Goal: Task Accomplishment & Management: Manage account settings

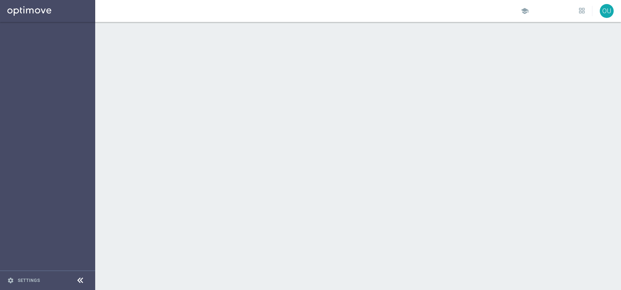
click at [70, 50] on sidenavbar "settings Settings" at bounding box center [47, 145] width 95 height 290
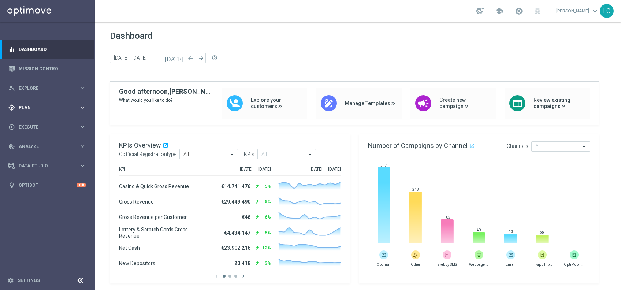
click at [46, 104] on div "gps_fixed Plan keyboard_arrow_right" at bounding box center [47, 107] width 95 height 19
click at [29, 123] on link "Target Groups" at bounding box center [47, 123] width 57 height 6
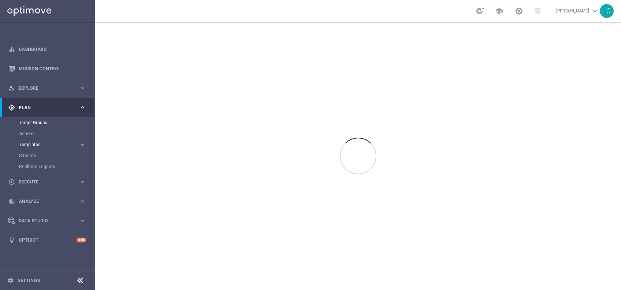
click at [30, 143] on span "Templates" at bounding box center [45, 145] width 52 height 4
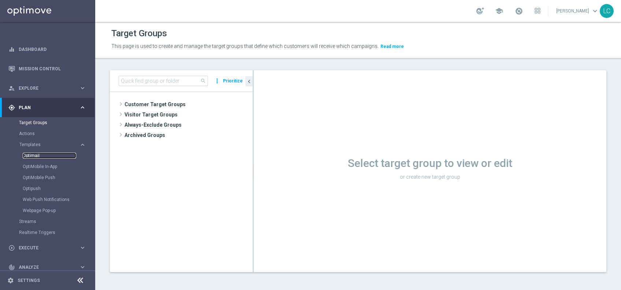
click at [32, 155] on link "Optimail" at bounding box center [49, 156] width 53 height 6
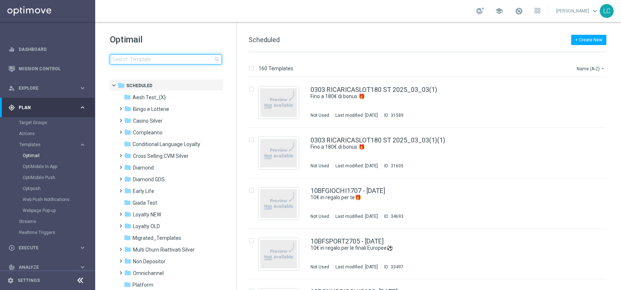
click at [160, 63] on input at bounding box center [166, 59] width 112 height 10
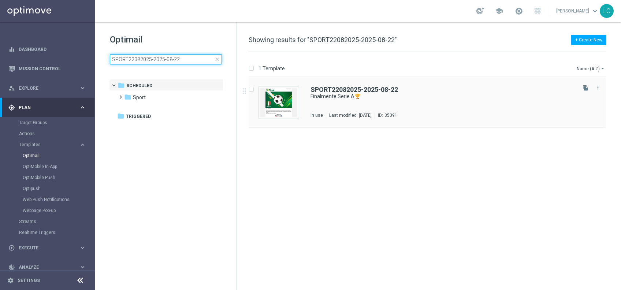
type input "SPORT22082025-2025-08-22"
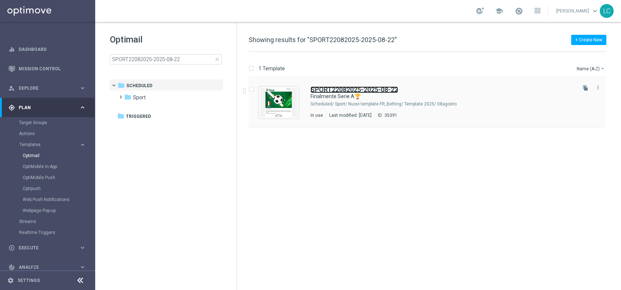
click at [346, 90] on b "SPORT22082025-2025-08-22" at bounding box center [355, 90] width 88 height 8
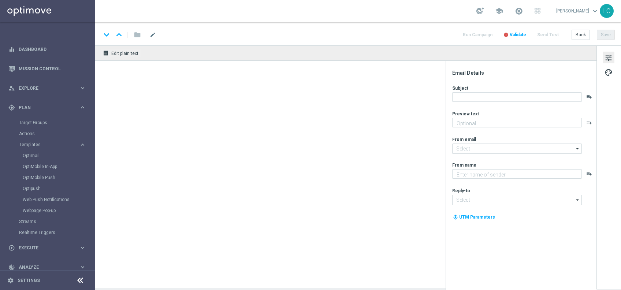
type textarea "fino a 30€ Bonus🎁"
type input "[EMAIL_ADDRESS][DOMAIN_NAME]"
type textarea "Sisal"
type input "[EMAIL_ADDRESS][DOMAIN_NAME]"
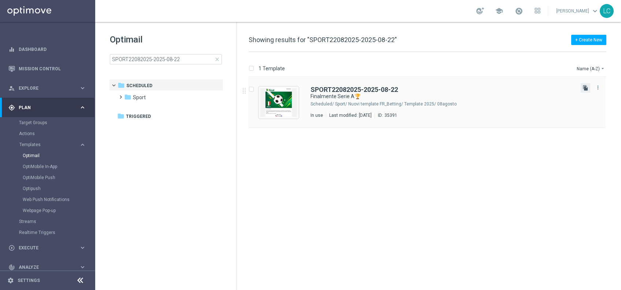
click at [584, 87] on icon "file_copy" at bounding box center [586, 88] width 6 height 6
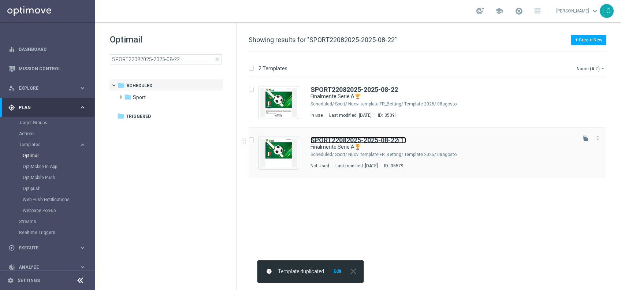
click at [365, 138] on b "SPORT22082025-2025-08-22" at bounding box center [355, 140] width 88 height 8
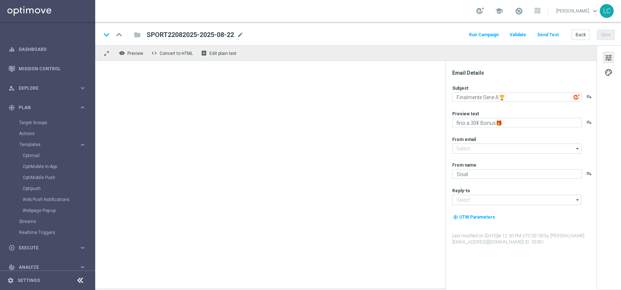
type input "[EMAIL_ADDRESS][DOMAIN_NAME]"
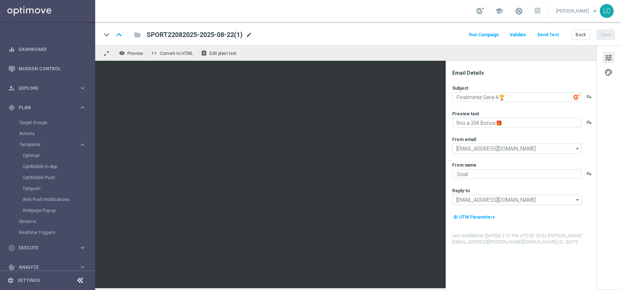
click at [250, 32] on span "mode_edit" at bounding box center [249, 35] width 7 height 7
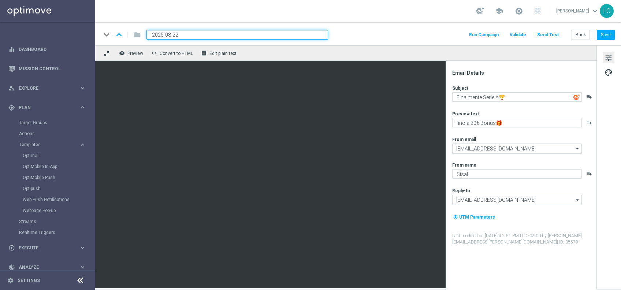
paste input "SPORT2208"
type input "SPORT2208-2025-08-22"
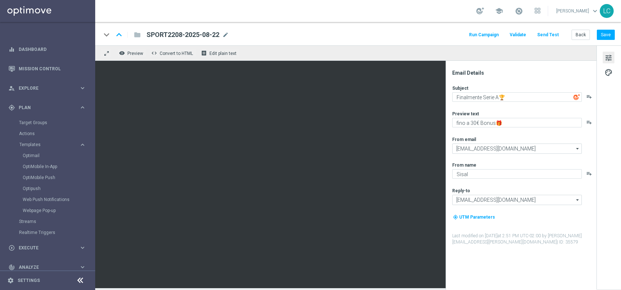
click at [398, 28] on div "keyboard_arrow_down keyboard_arrow_up folder SPORT2208-2025-08-22 SPORT2208-202…" at bounding box center [358, 33] width 526 height 23
click at [611, 32] on button "Save" at bounding box center [606, 35] width 18 height 10
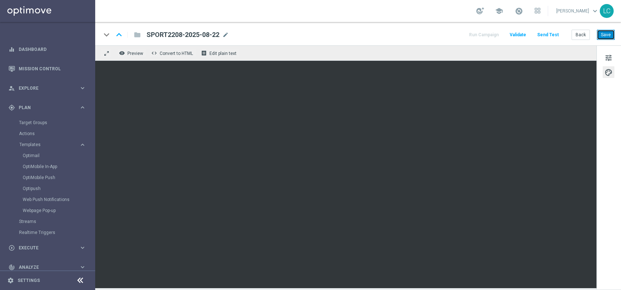
click at [610, 35] on button "Save" at bounding box center [606, 35] width 18 height 10
click at [608, 36] on button "Save" at bounding box center [606, 35] width 18 height 10
click at [600, 35] on button "Save" at bounding box center [606, 35] width 18 height 10
click at [35, 156] on link "Optimail" at bounding box center [49, 156] width 53 height 6
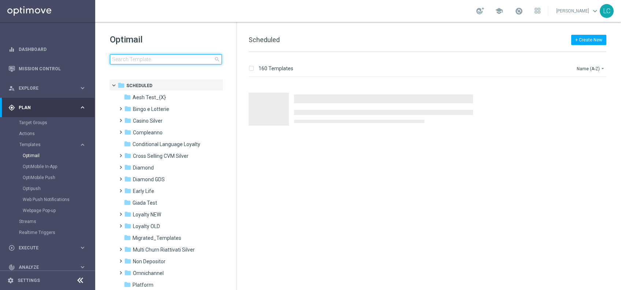
click at [173, 61] on input at bounding box center [166, 59] width 112 height 10
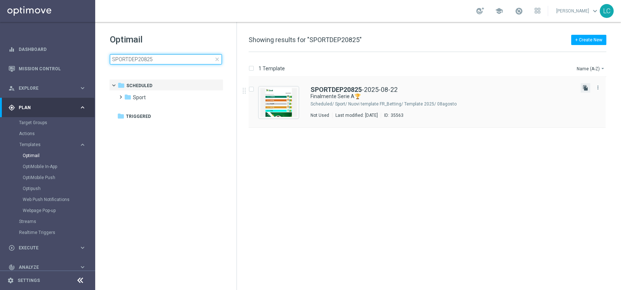
type input "SPORTDEP20825"
click at [588, 89] on icon "file_copy" at bounding box center [586, 88] width 6 height 6
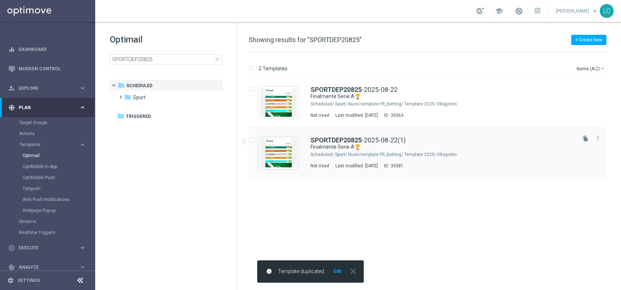
click at [349, 131] on div "SPORTDEP20825 -2025-08-22(1) Finalmente Serie A🏆 Scheduled/ Sport/ Nuovi templa…" at bounding box center [427, 153] width 357 height 51
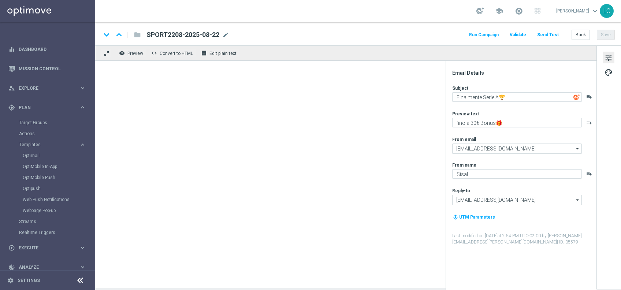
type textarea "fino a 200€ Bonus🎁"
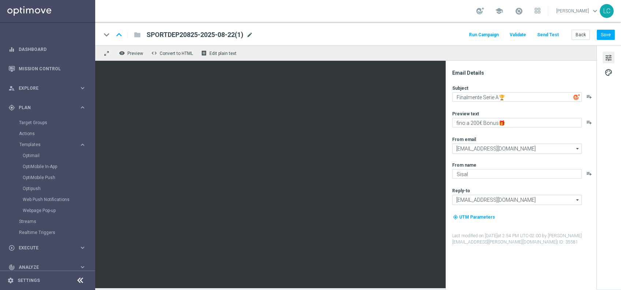
click at [252, 32] on span "mode_edit" at bounding box center [250, 35] width 7 height 7
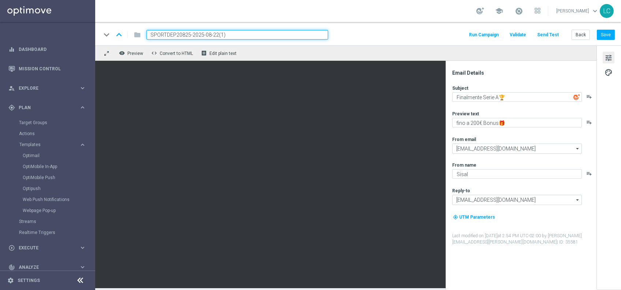
click at [187, 33] on input "SPORTDEP20825-2025-08-22(1)" at bounding box center [238, 35] width 182 height 10
drag, startPoint x: 187, startPoint y: 33, endPoint x: 172, endPoint y: 34, distance: 14.3
click at [172, 34] on input "SPORTDEP20825-2025-08-22(1)" at bounding box center [238, 35] width 182 height 10
paste input "208"
click at [239, 34] on input "SPORTDEP2208-2025-08-22(1)" at bounding box center [238, 35] width 182 height 10
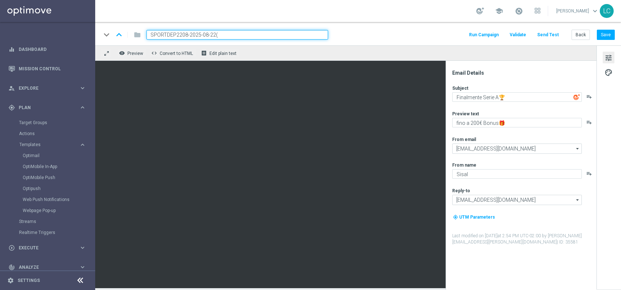
type input "SPORTDEP2208-2025-08-22"
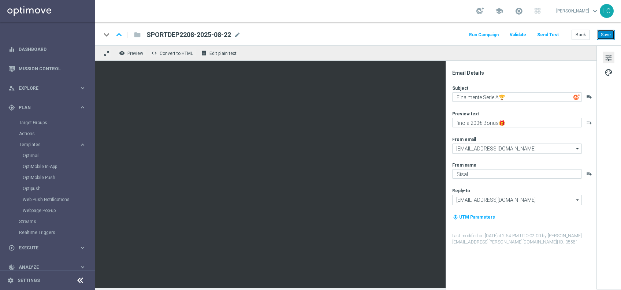
click at [606, 32] on button "Save" at bounding box center [606, 35] width 18 height 10
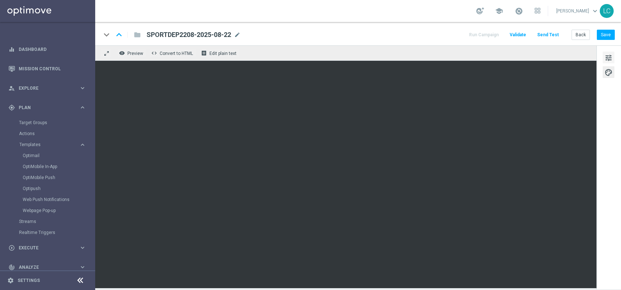
click at [613, 56] on button "tune" at bounding box center [609, 58] width 12 height 12
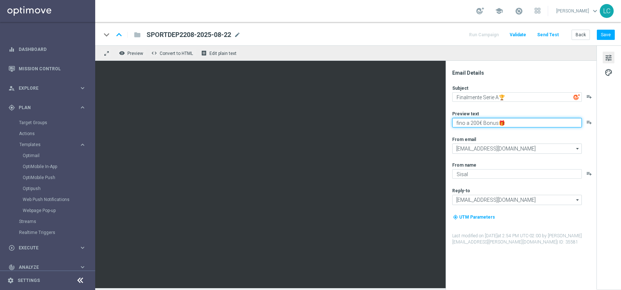
click at [473, 123] on textarea "fino a 200€ Bonus🎁" at bounding box center [518, 123] width 130 height 10
drag, startPoint x: 473, startPoint y: 123, endPoint x: 458, endPoint y: 126, distance: 16.0
click at [458, 126] on textarea "fino a 200€ Bonus🎁" at bounding box center [518, 123] width 130 height 10
type textarea "Per te 5€ di Bonus🎁"
click at [518, 104] on div "Subject Finalmente Serie A🏆 playlist_add Preview text Per te 5€ di Bonus🎁 playl…" at bounding box center [525, 165] width 144 height 160
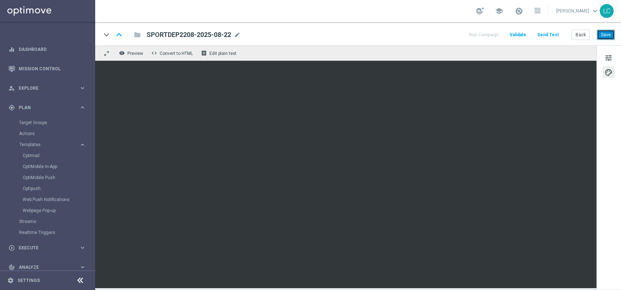
click at [605, 34] on button "Save" at bounding box center [606, 35] width 18 height 10
click at [602, 35] on button "Save" at bounding box center [606, 35] width 18 height 10
click at [605, 32] on button "Save" at bounding box center [606, 35] width 18 height 10
click at [34, 153] on link "Optimail" at bounding box center [49, 156] width 53 height 6
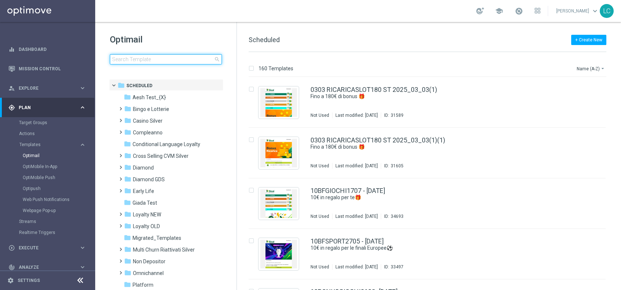
click at [177, 62] on input at bounding box center [166, 59] width 112 height 10
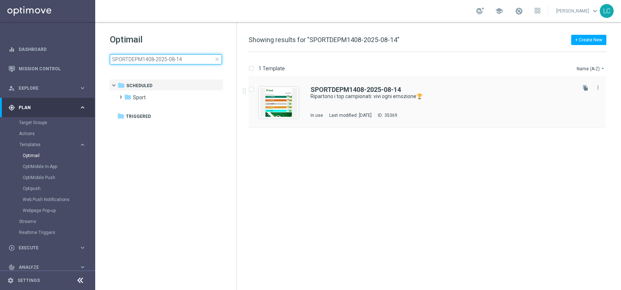
type input "SPORTDEPM1408-2025-08-14"
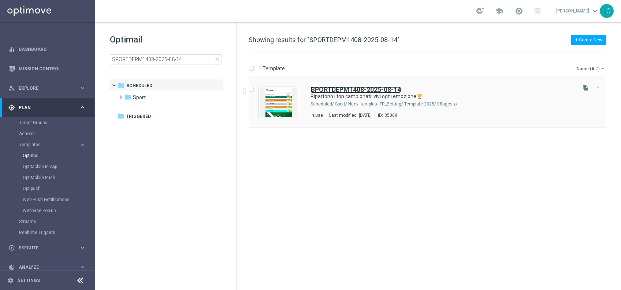
click at [335, 88] on b "SPORTDEPM1408-2025-08-14" at bounding box center [356, 90] width 91 height 8
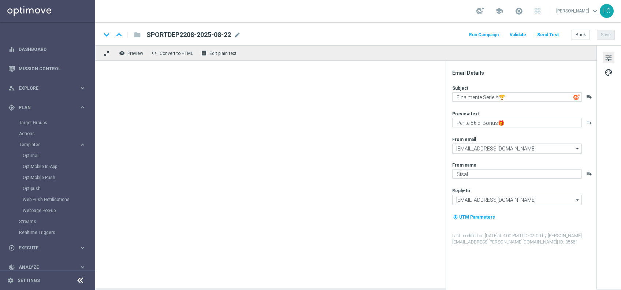
type textarea "Ripartono i top campionati: vivi ogni emozione🏆"
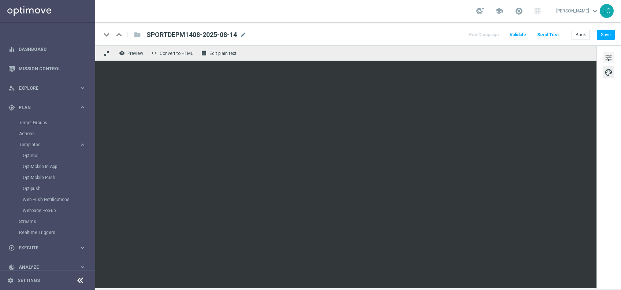
click at [609, 60] on span "tune" at bounding box center [609, 58] width 8 height 10
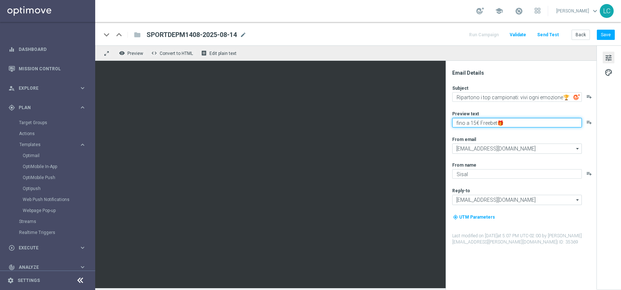
click at [489, 122] on textarea "fino a 15€ Freebet🎁" at bounding box center [518, 123] width 130 height 10
type textarea "fino a 15€ di bonus🎁"
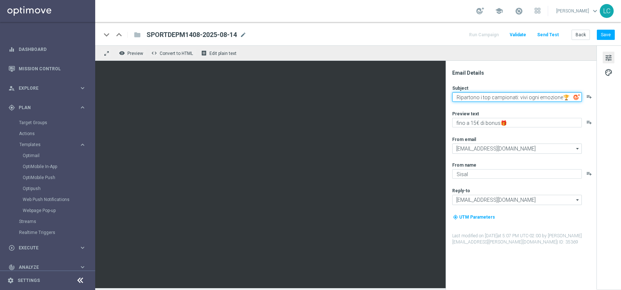
click at [467, 96] on textarea "Ripartono i top campionati: vivi ogni emozione🏆" at bounding box center [518, 97] width 130 height 10
drag, startPoint x: 467, startPoint y: 96, endPoint x: 557, endPoint y: 93, distance: 90.2
click at [557, 93] on textarea "Ripartono i top campionati: vivi ogni emozione🏆" at bounding box center [518, 97] width 130 height 10
type textarea "Finalmente Serie A🏆"
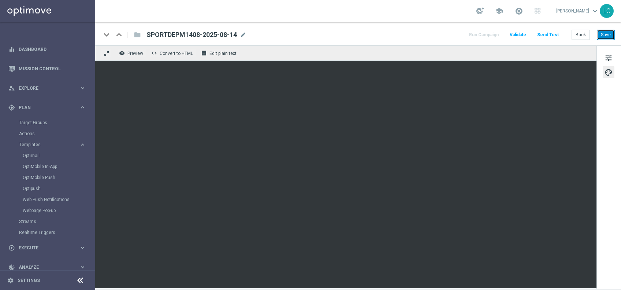
click at [608, 34] on button "Save" at bounding box center [606, 35] width 18 height 10
click at [605, 34] on button "Save" at bounding box center [606, 35] width 18 height 10
click at [607, 33] on button "Save" at bounding box center [606, 35] width 18 height 10
click at [608, 34] on button "Save" at bounding box center [606, 35] width 18 height 10
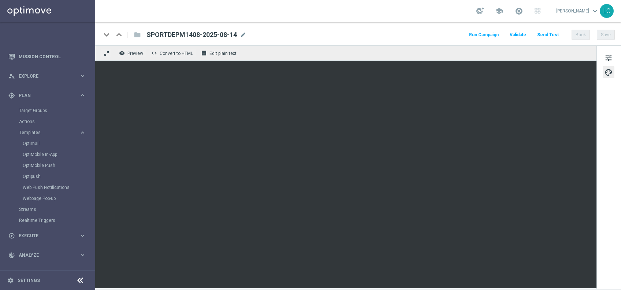
scroll to position [12, 0]
click at [29, 146] on link "Optimail" at bounding box center [49, 143] width 53 height 6
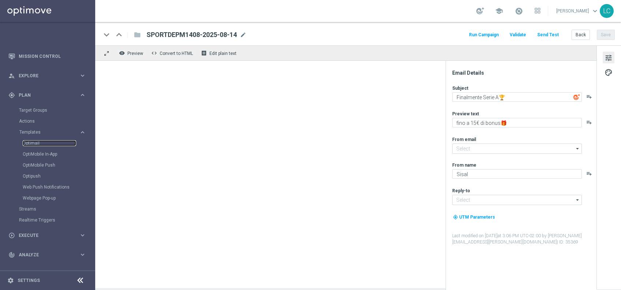
type input "[EMAIL_ADDRESS][DOMAIN_NAME]"
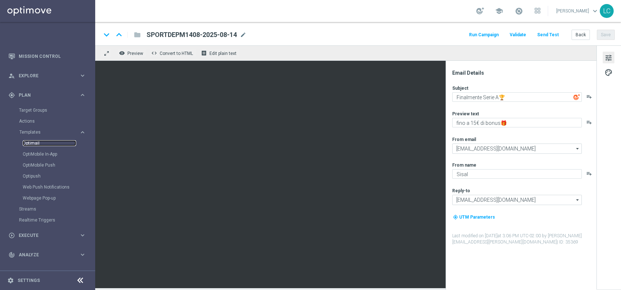
click at [38, 144] on link "Optimail" at bounding box center [49, 143] width 53 height 6
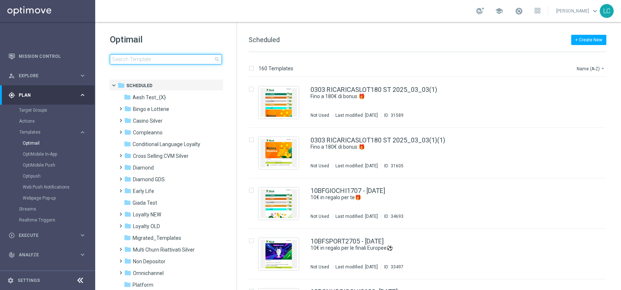
click at [145, 59] on input at bounding box center [166, 59] width 112 height 10
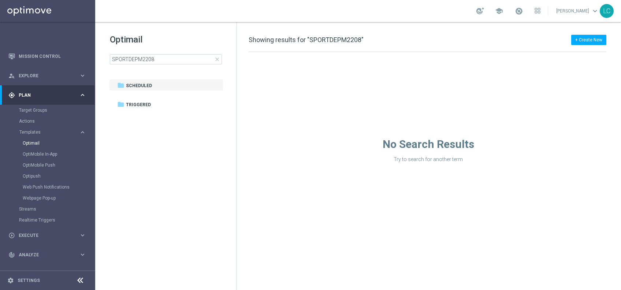
click at [185, 27] on div "Optimail SPORTDEPM2208 close folder 1 Folder folder Scheduled more_vert folder …" at bounding box center [165, 67] width 141 height 91
click at [180, 60] on input "SPORTDEPM2208" at bounding box center [166, 59] width 112 height 10
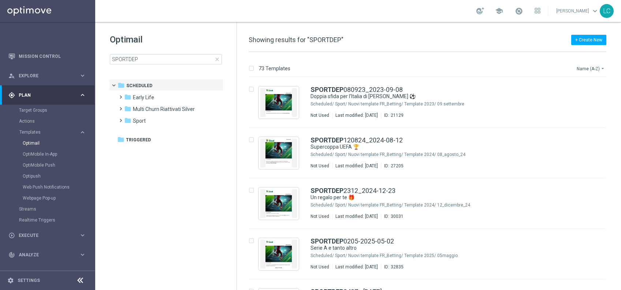
click at [594, 70] on button "Name (A-Z) arrow_drop_down" at bounding box center [591, 68] width 30 height 9
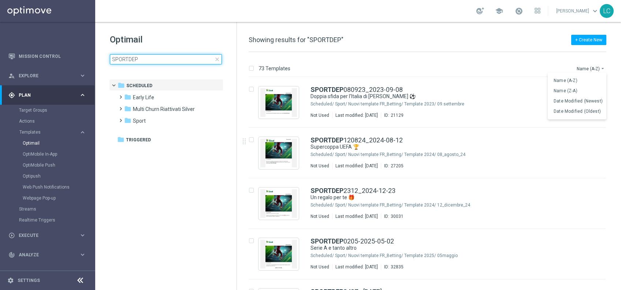
click at [122, 61] on input "SPORTDEP" at bounding box center [166, 59] width 112 height 10
type input "+"
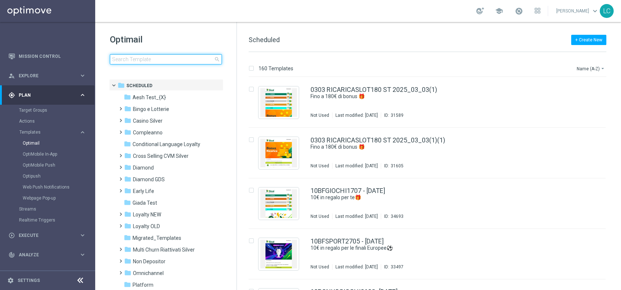
click at [164, 63] on input at bounding box center [166, 59] width 112 height 10
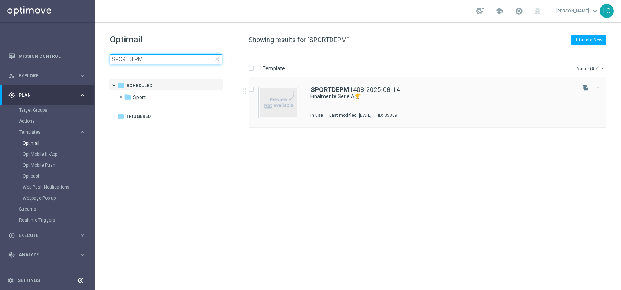
type input "SPORTDEPM"
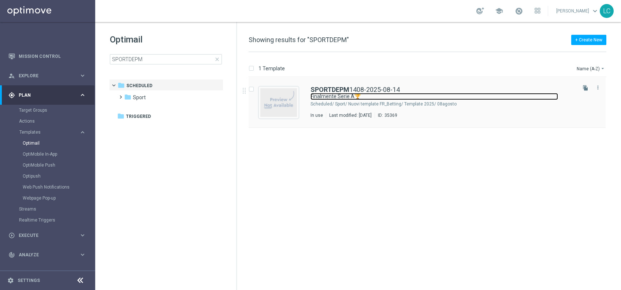
click at [333, 97] on link "Finalmente Serie A🏆" at bounding box center [435, 96] width 248 height 7
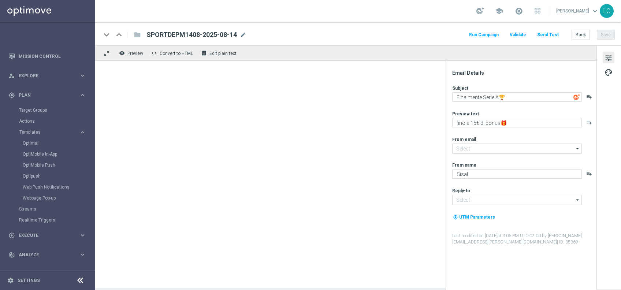
type input "[EMAIL_ADDRESS][DOMAIN_NAME]"
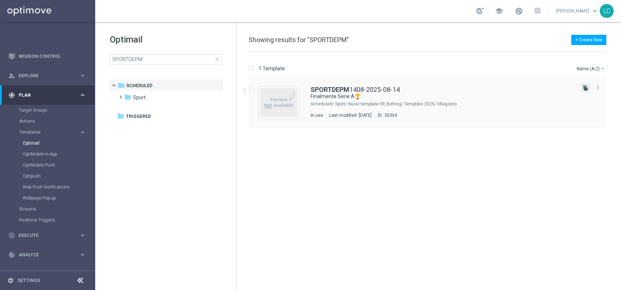
click at [584, 89] on icon "file_copy" at bounding box center [586, 88] width 6 height 6
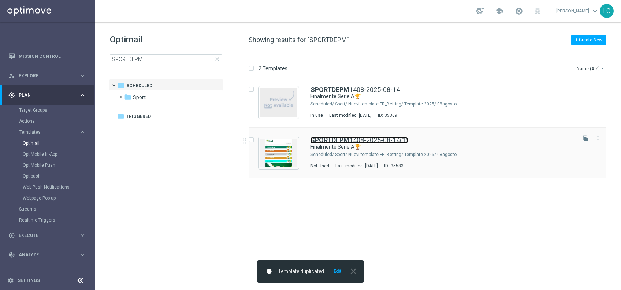
click at [334, 137] on b "SPORTDEPM" at bounding box center [330, 140] width 39 height 8
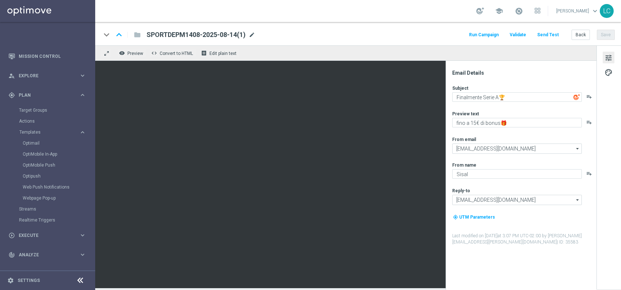
click at [252, 36] on span "mode_edit" at bounding box center [252, 35] width 7 height 7
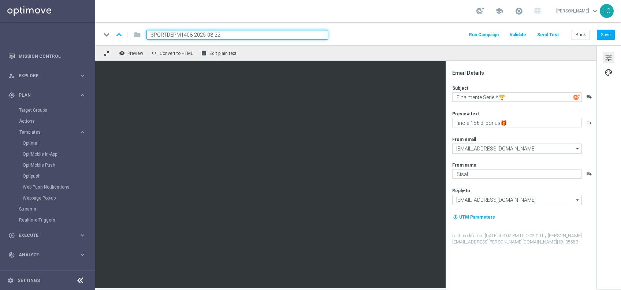
click at [185, 33] on input "SPORTDEPM1408-2025-08-22" at bounding box center [238, 35] width 182 height 10
type input "SPORTDEPM2208-2025-08-22"
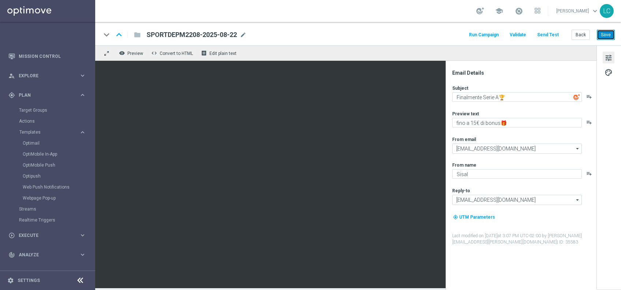
click at [613, 31] on button "Save" at bounding box center [606, 35] width 18 height 10
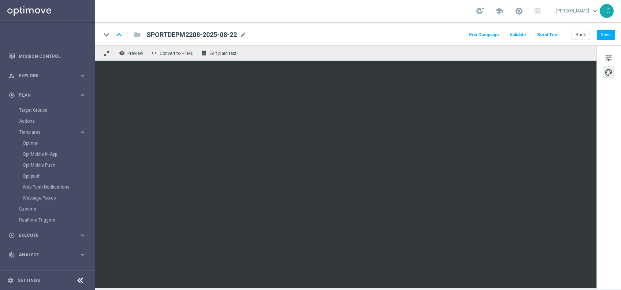
scroll to position [31, 0]
click at [32, 122] on link "Optimail" at bounding box center [49, 125] width 53 height 6
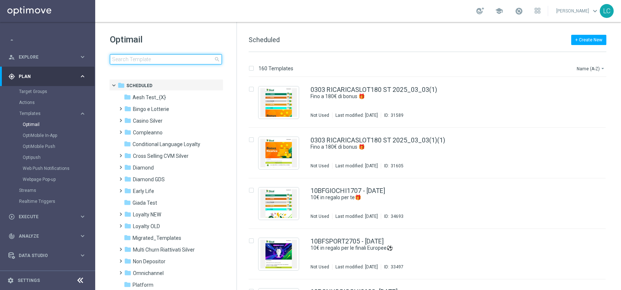
click at [159, 58] on input at bounding box center [166, 59] width 112 height 10
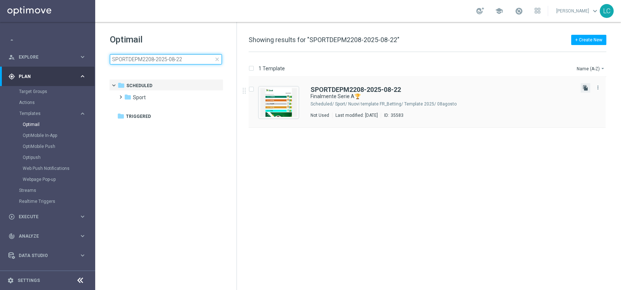
type input "SPORTDEPM2208-2025-08-22"
click at [583, 88] on icon "file_copy" at bounding box center [586, 88] width 6 height 6
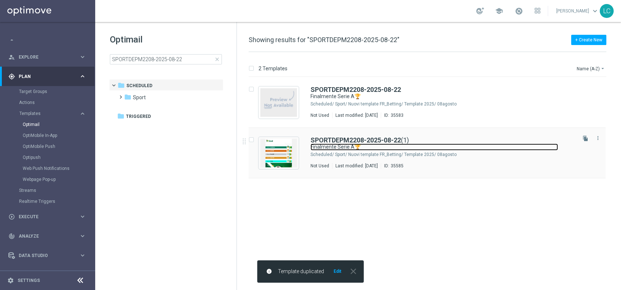
click at [346, 144] on link "Finalmente Serie A🏆" at bounding box center [435, 147] width 248 height 7
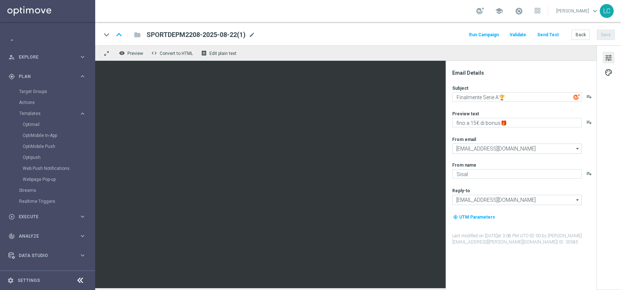
click at [256, 31] on div "keyboard_arrow_down keyboard_arrow_up folder SPORTDEPM2208-2025-08-22(1) SPORTD…" at bounding box center [358, 35] width 514 height 10
click at [255, 32] on span "mode_edit" at bounding box center [252, 35] width 7 height 7
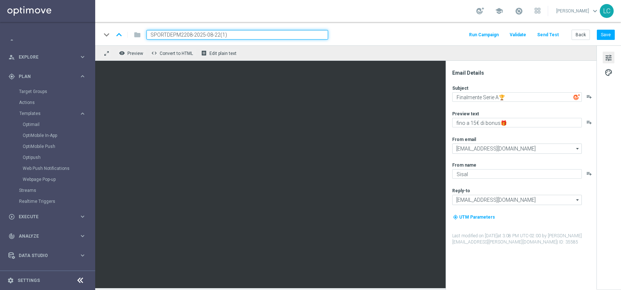
click at [179, 33] on input "SPORTDEPM2208-2025-08-22(1)" at bounding box center [238, 35] width 182 height 10
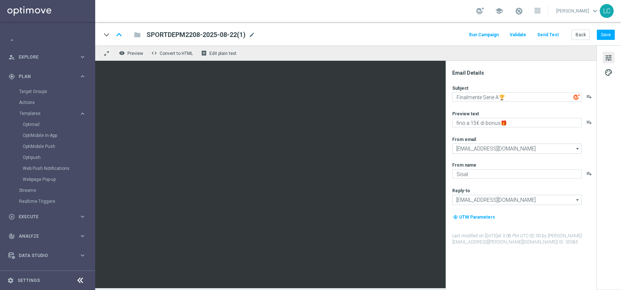
click at [186, 35] on span "SPORTDEPM2208-2025-08-22(1)" at bounding box center [196, 34] width 99 height 9
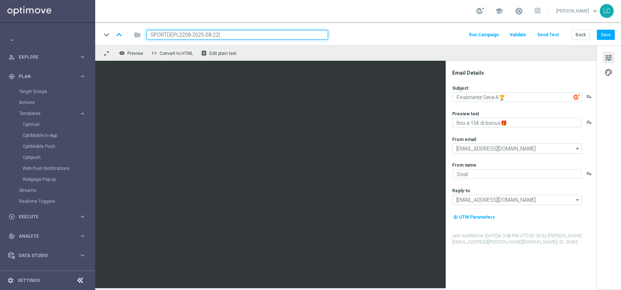
type input "SPORTDEPL2208-2025-08-22"
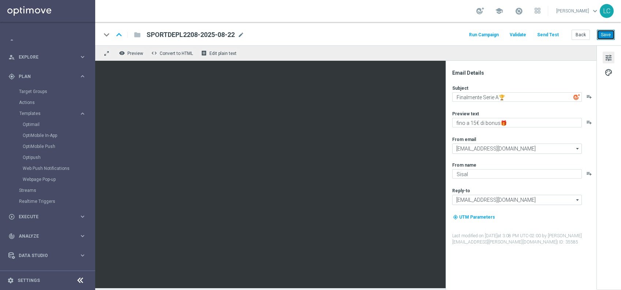
click at [600, 38] on button "Save" at bounding box center [606, 35] width 18 height 10
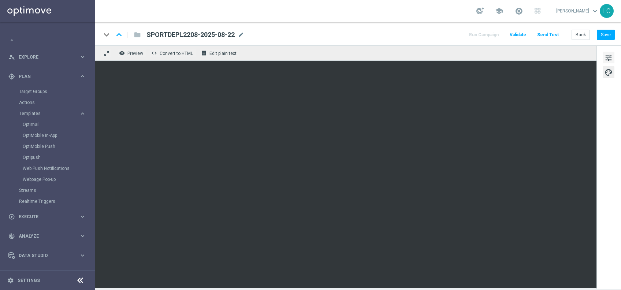
click at [611, 59] on span "tune" at bounding box center [609, 58] width 8 height 10
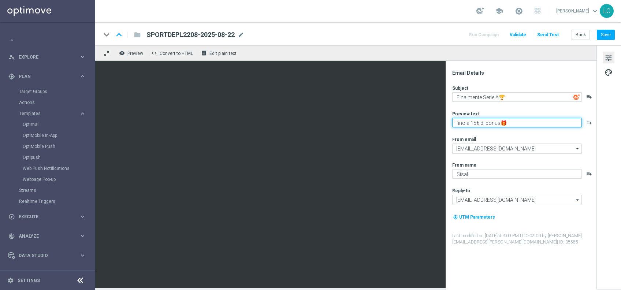
click at [476, 124] on textarea "fino a 15€ di bonus🎁" at bounding box center [518, 123] width 130 height 10
type textarea "fino a 10€ di bonus🎁"
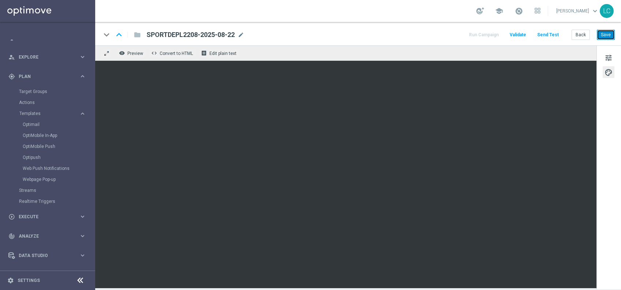
click at [610, 33] on button "Save" at bounding box center [606, 35] width 18 height 10
click at [36, 112] on span "Templates" at bounding box center [45, 113] width 52 height 4
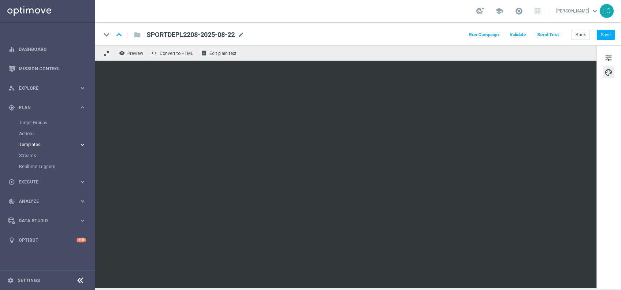
click at [36, 112] on div "gps_fixed Plan keyboard_arrow_right" at bounding box center [47, 107] width 95 height 19
click at [33, 114] on div "gps_fixed Plan keyboard_arrow_right" at bounding box center [47, 107] width 95 height 19
click at [30, 147] on span "Templates" at bounding box center [45, 145] width 52 height 4
click at [33, 157] on link "Optimail" at bounding box center [49, 156] width 53 height 6
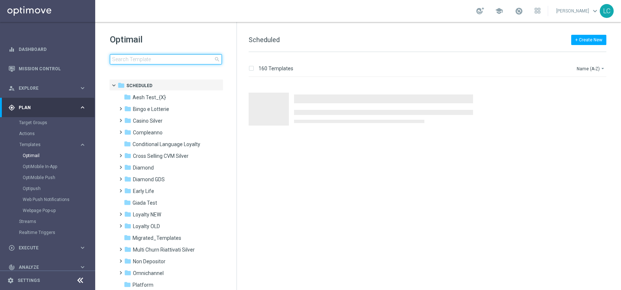
click at [151, 62] on input at bounding box center [166, 59] width 112 height 10
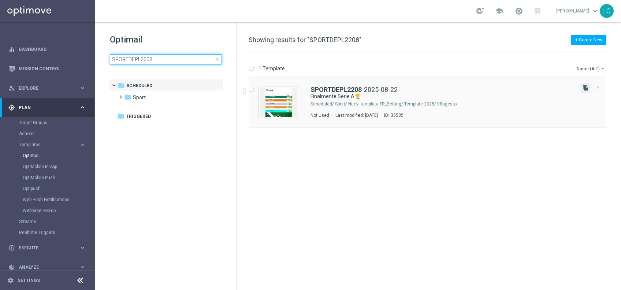
type input "SPORTDEPL2208"
click at [587, 85] on icon "file_copy" at bounding box center [586, 88] width 6 height 6
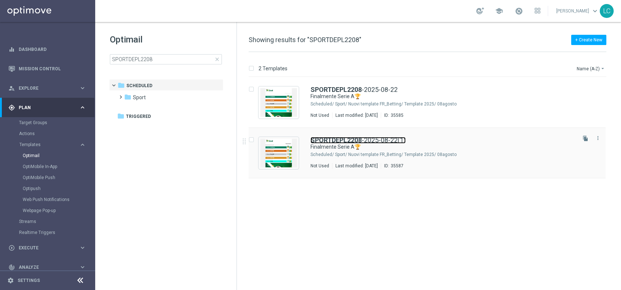
click at [366, 140] on link "SPORTDEPL2208 -2025-08-22(1)" at bounding box center [358, 140] width 95 height 7
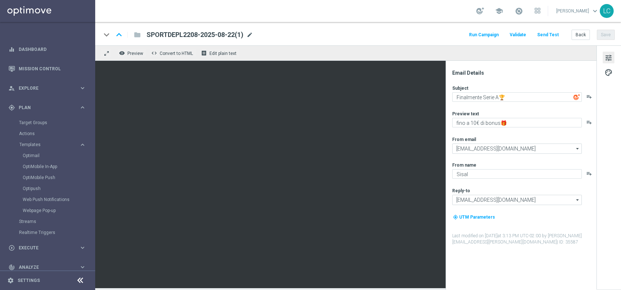
click at [251, 37] on span "mode_edit" at bounding box center [250, 35] width 7 height 7
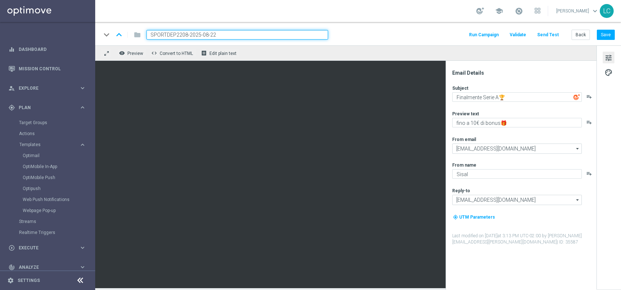
type input "SPORTDEPH2208-2025-08-22"
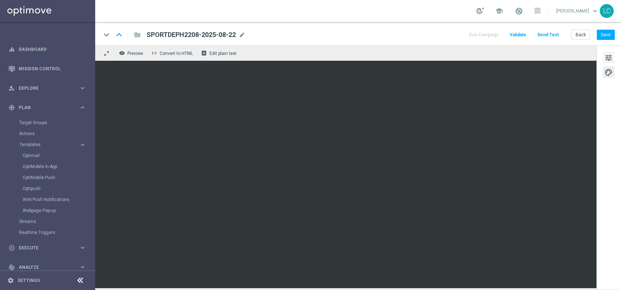
click at [610, 56] on span "tune" at bounding box center [609, 58] width 8 height 10
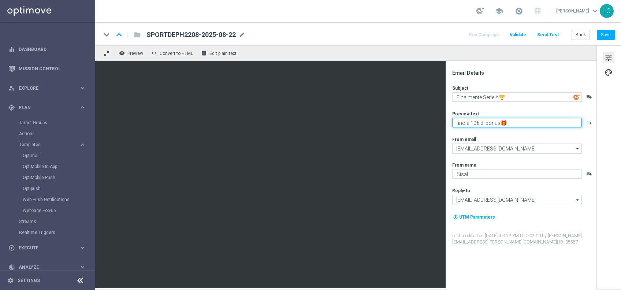
click at [474, 123] on textarea "fino a 10€ di bonus🎁" at bounding box center [518, 123] width 130 height 10
type textarea "fino a 30€ di bonus🎁"
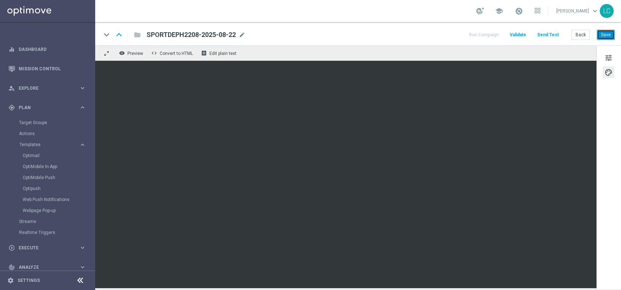
click at [606, 32] on button "Save" at bounding box center [606, 35] width 18 height 10
click at [607, 31] on button "Save" at bounding box center [606, 35] width 18 height 10
click at [31, 153] on link "Optimail" at bounding box center [49, 156] width 53 height 6
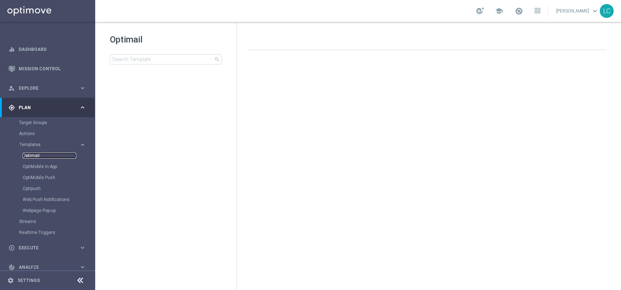
click at [31, 153] on link "Optimail" at bounding box center [49, 156] width 53 height 6
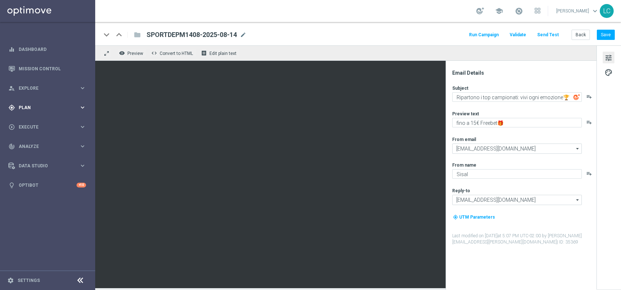
click at [31, 106] on span "Plan" at bounding box center [49, 108] width 60 height 4
click at [33, 145] on span "Templates" at bounding box center [45, 145] width 52 height 4
click at [33, 154] on link "Optimail" at bounding box center [49, 156] width 53 height 6
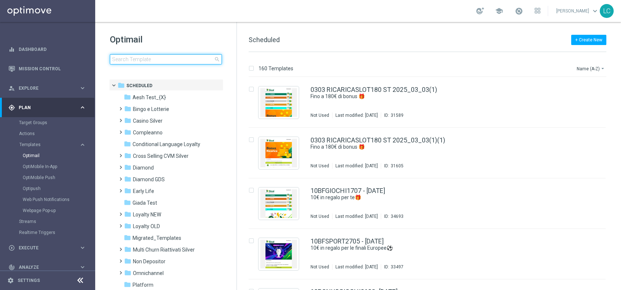
click at [145, 59] on input at bounding box center [166, 59] width 112 height 10
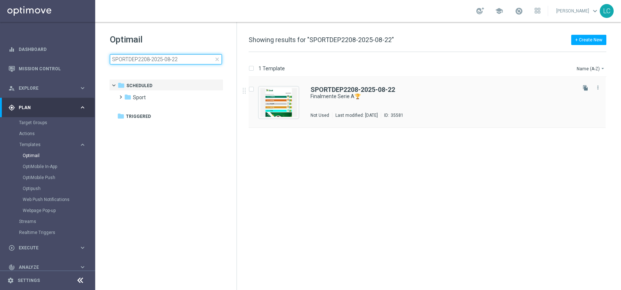
type input "SPORTDEP2208-2025-08-22"
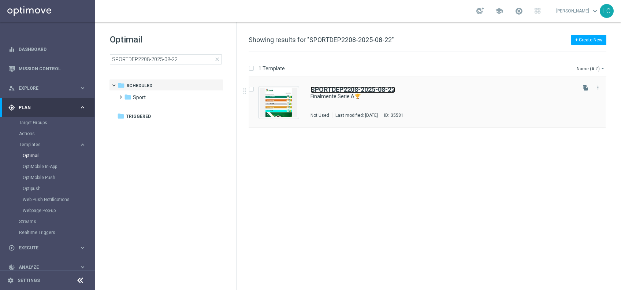
click at [336, 88] on b "SPORTDEP2208-2025-08-22" at bounding box center [353, 90] width 85 height 8
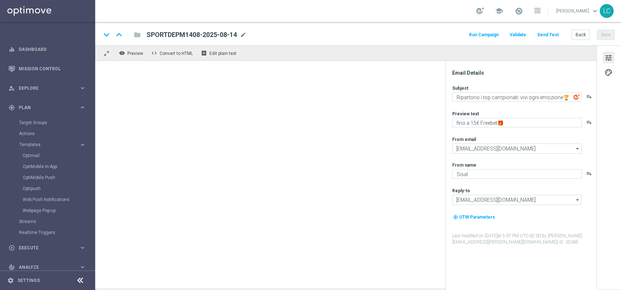
type textarea "Finalmente Serie A🏆"
type textarea "Per te 5€ di Bonus🎁"
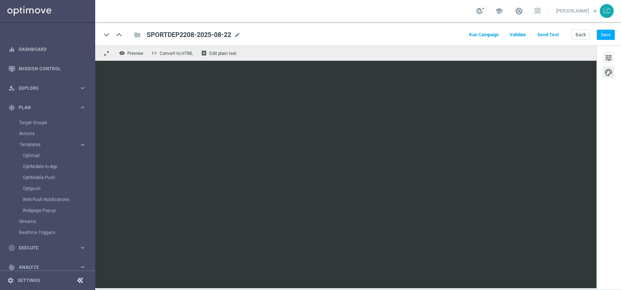
click at [608, 55] on span "tune" at bounding box center [609, 58] width 8 height 10
click at [28, 156] on link "Optimail" at bounding box center [49, 156] width 53 height 6
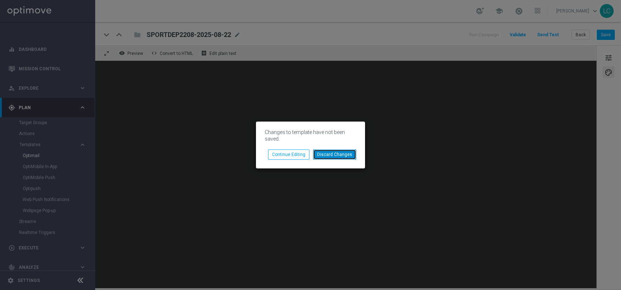
click at [325, 151] on button "Discard Changes" at bounding box center [334, 155] width 43 height 10
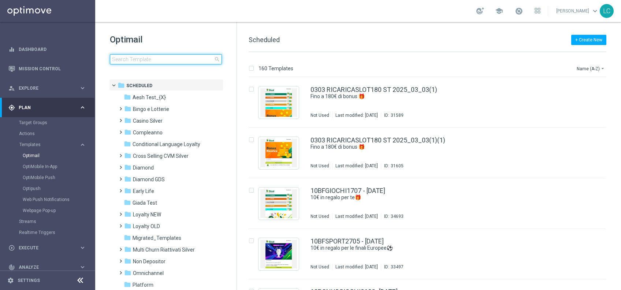
click at [136, 58] on input at bounding box center [166, 59] width 112 height 10
